Goal: Find specific page/section: Find specific page/section

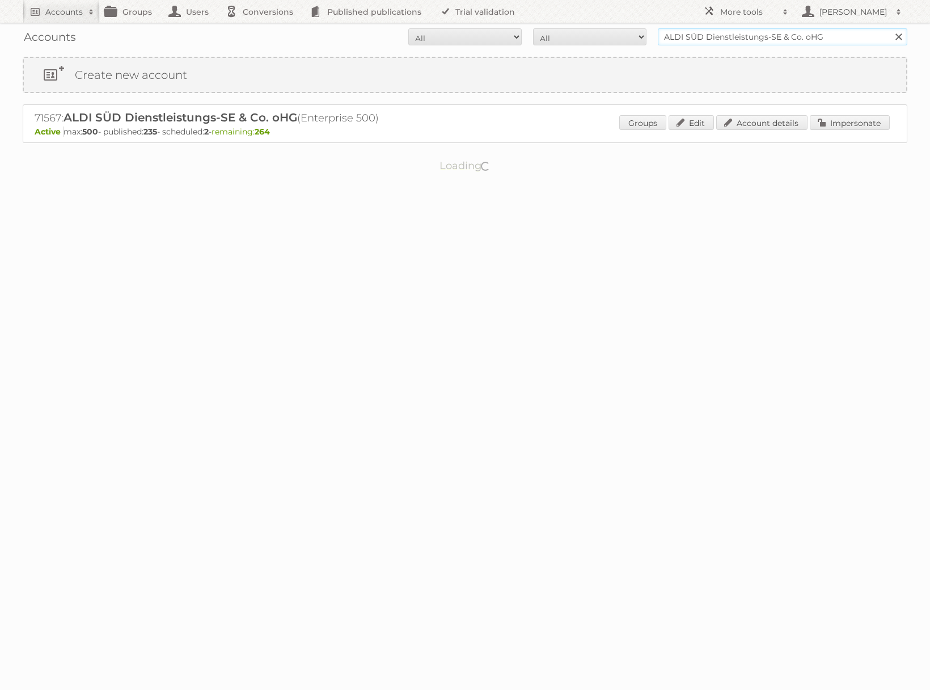
click at [681, 33] on input "ALDI SÜD Dienstleistungs-SE & Co. oHG" at bounding box center [783, 36] width 250 height 17
type input "@rewe"
click at [890, 28] on input "Search" at bounding box center [898, 36] width 17 height 17
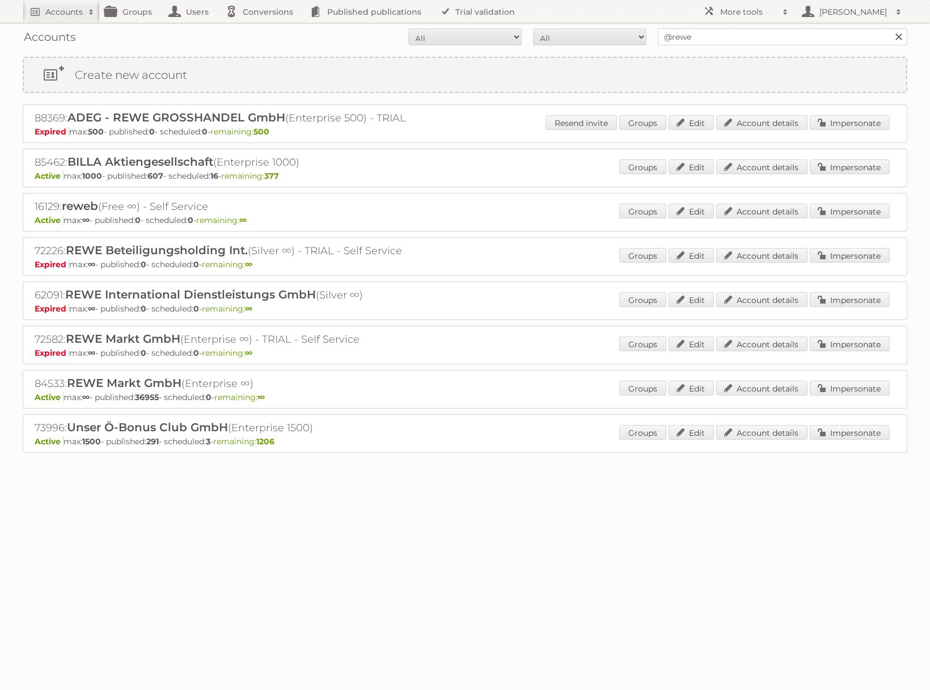
click at [786, 396] on div "Groups Edit Account details Impersonate" at bounding box center [754, 389] width 271 height 17
drag, startPoint x: 785, startPoint y: 391, endPoint x: 771, endPoint y: 390, distance: 14.3
click at [785, 391] on link "Account details" at bounding box center [761, 388] width 91 height 15
